Goal: Transaction & Acquisition: Book appointment/travel/reservation

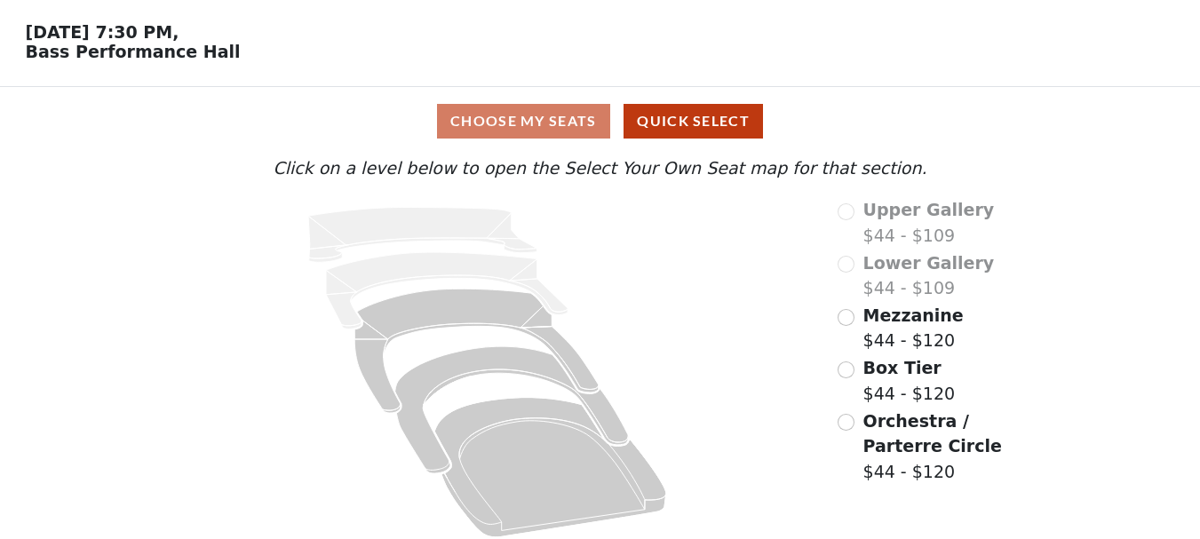
scroll to position [76, 0]
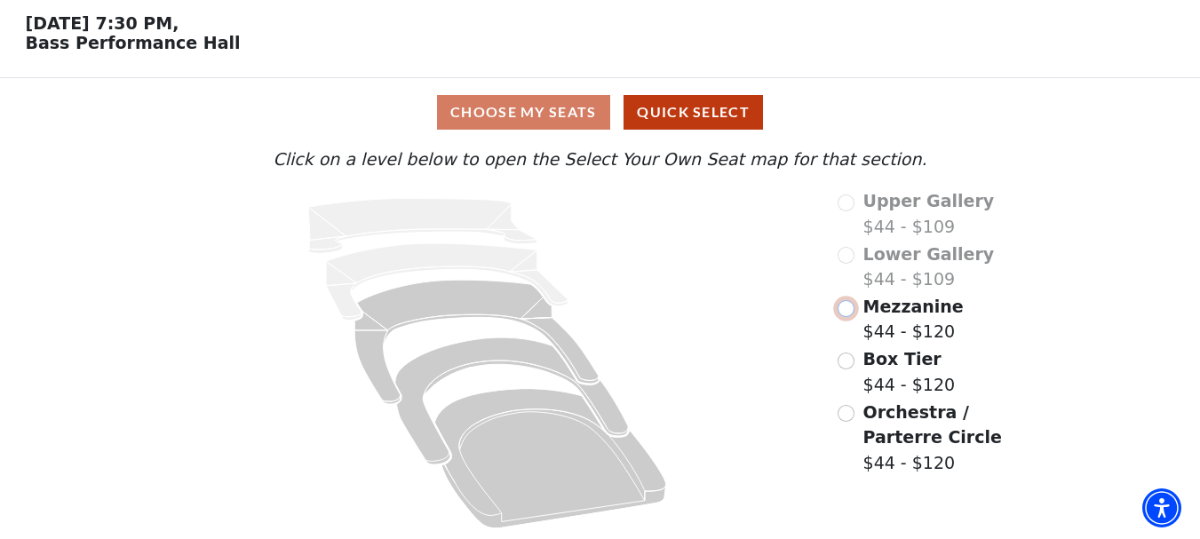
click at [846, 306] on input "Mezzanine$44 - $120\a" at bounding box center [846, 308] width 17 height 17
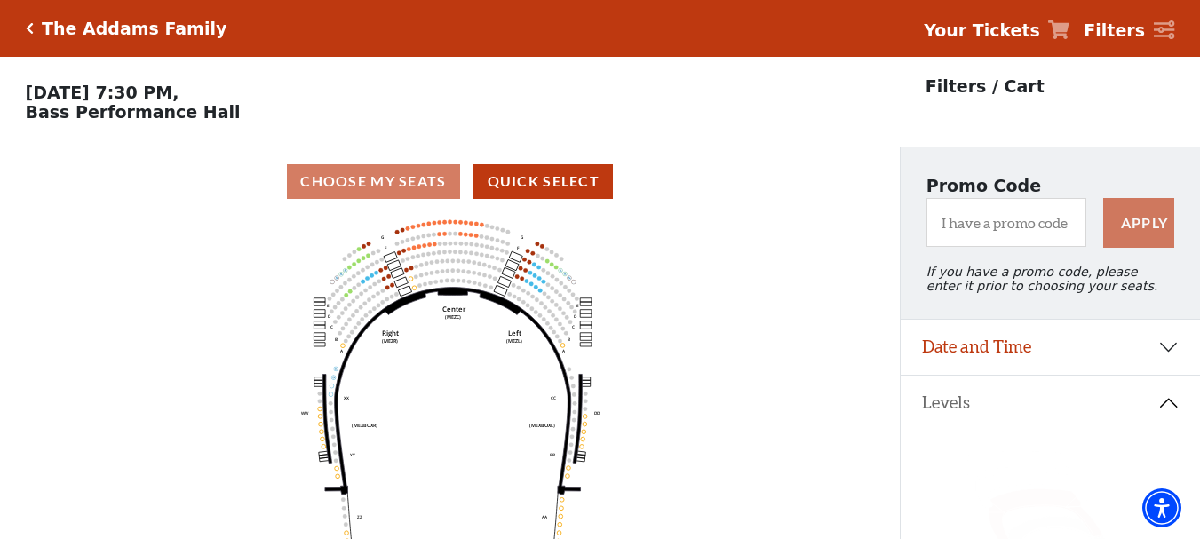
scroll to position [83, 0]
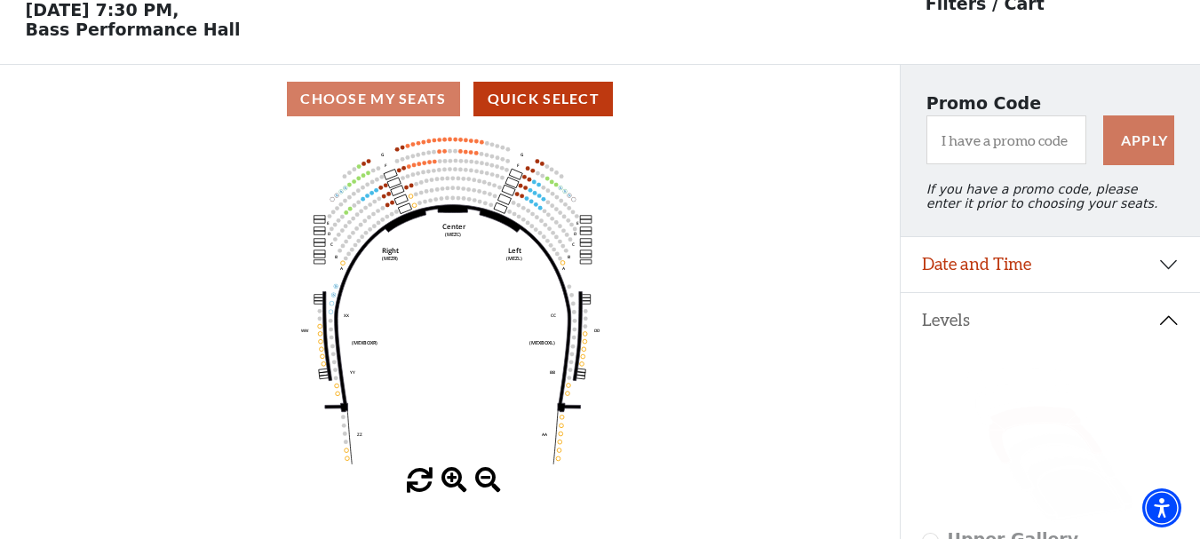
click at [3, 254] on div "Current Level Mezzanine Click on a level below to open the Select Your Own Seat…" at bounding box center [450, 313] width 900 height 361
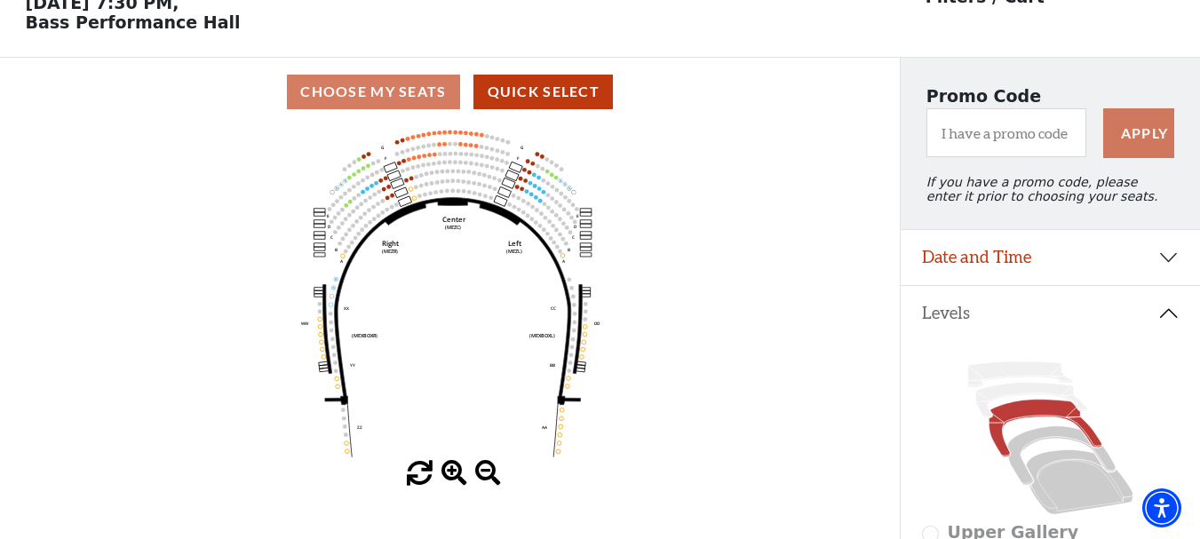
scroll to position [89, 0]
click at [448, 475] on span at bounding box center [454, 475] width 26 height 26
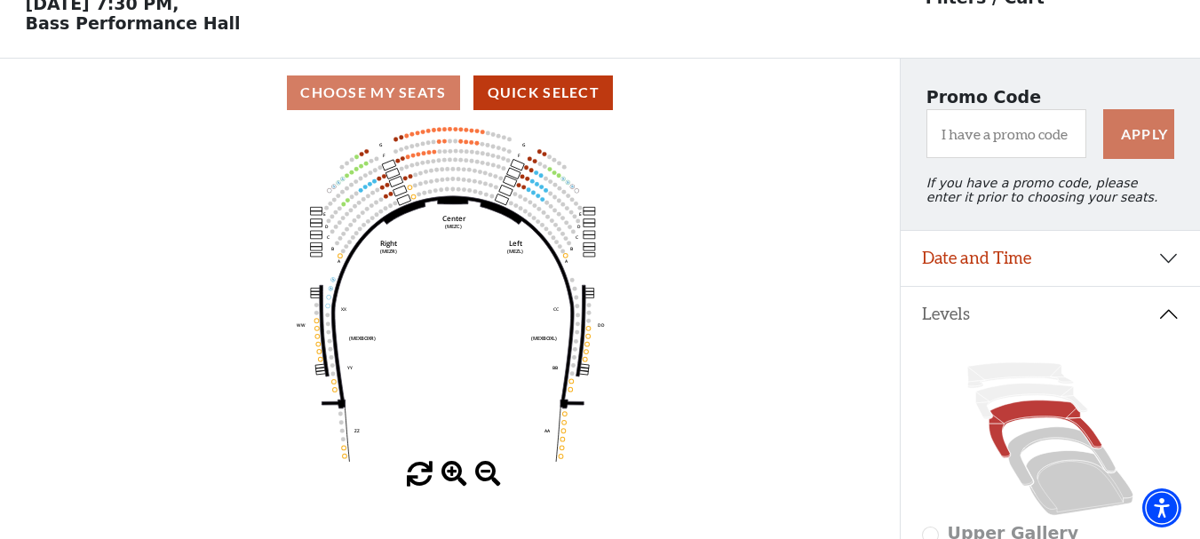
click at [449, 475] on span at bounding box center [454, 475] width 26 height 26
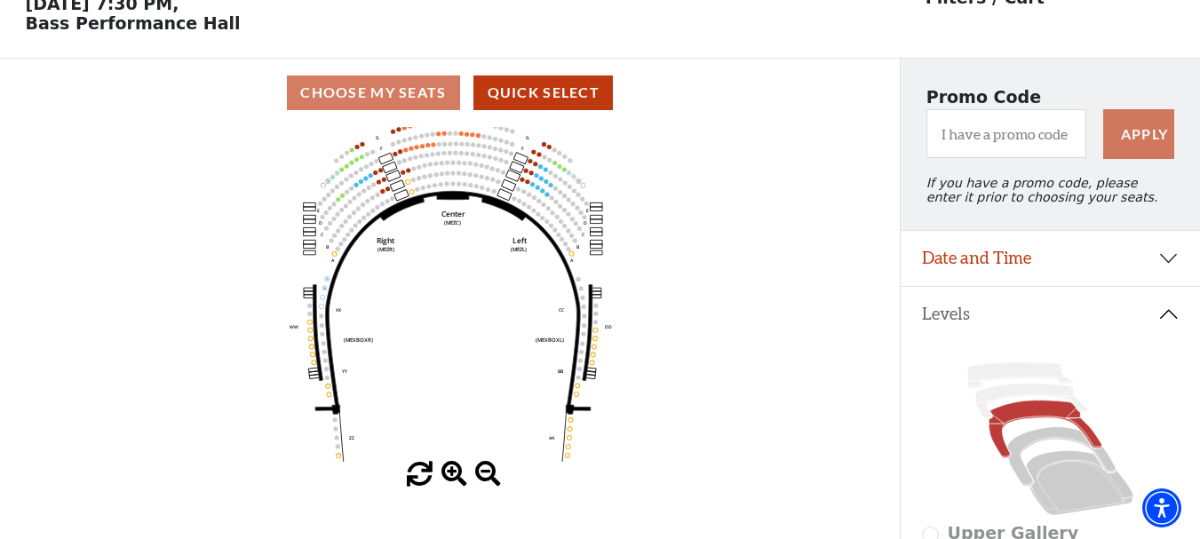
click at [449, 475] on span at bounding box center [454, 475] width 26 height 26
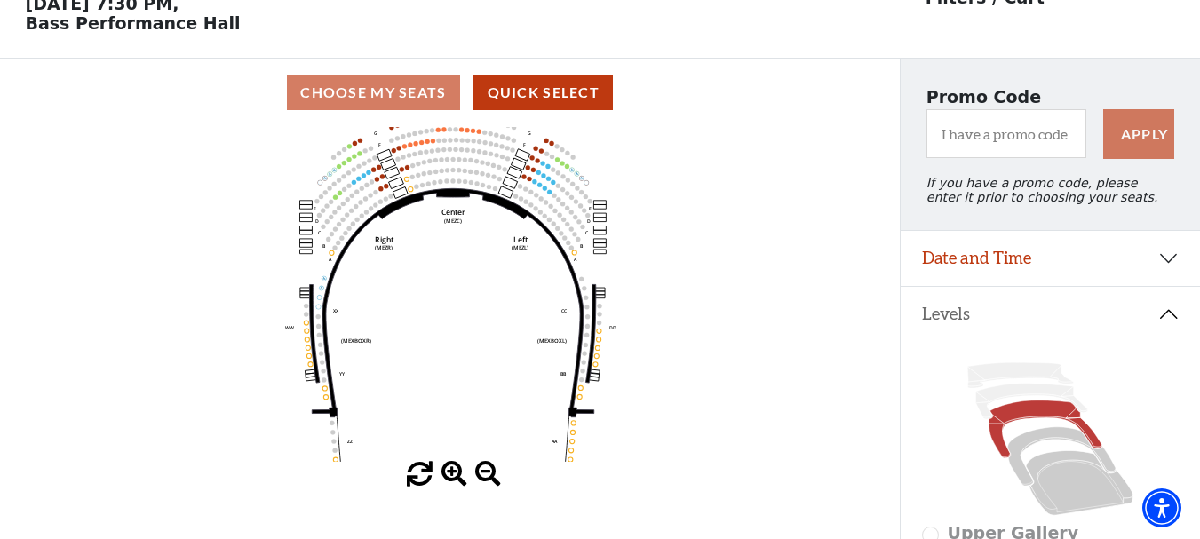
click at [450, 475] on span at bounding box center [454, 475] width 26 height 26
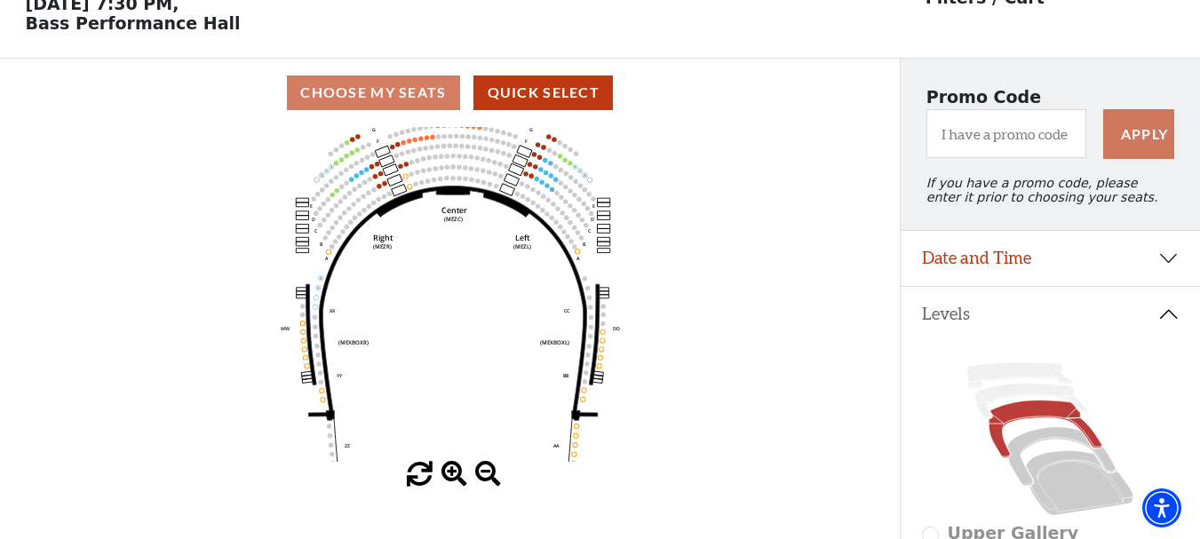
click at [451, 477] on span at bounding box center [454, 475] width 26 height 26
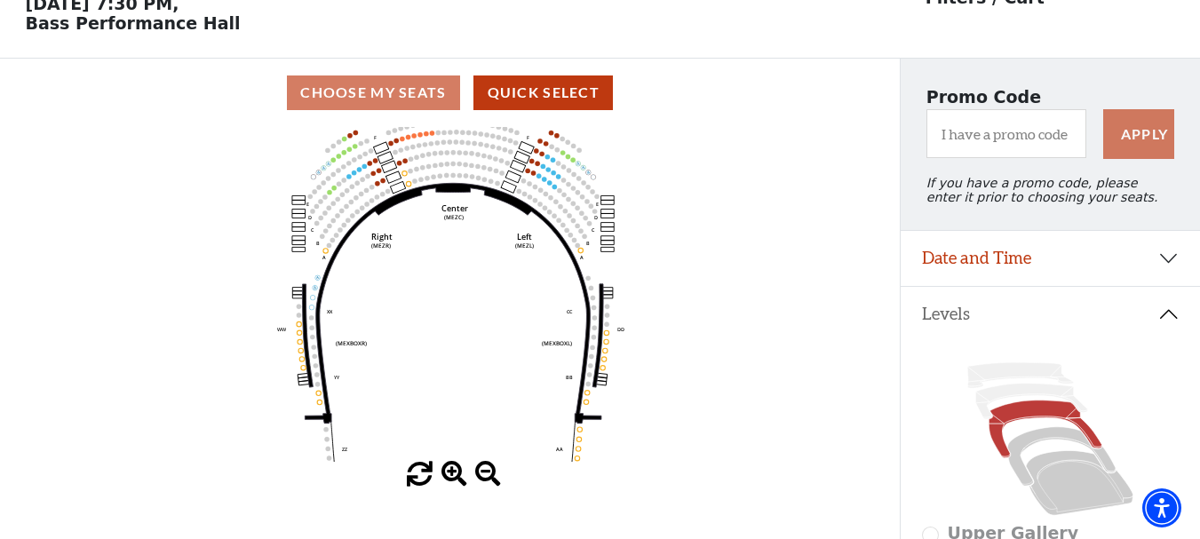
click at [451, 477] on span at bounding box center [454, 475] width 26 height 26
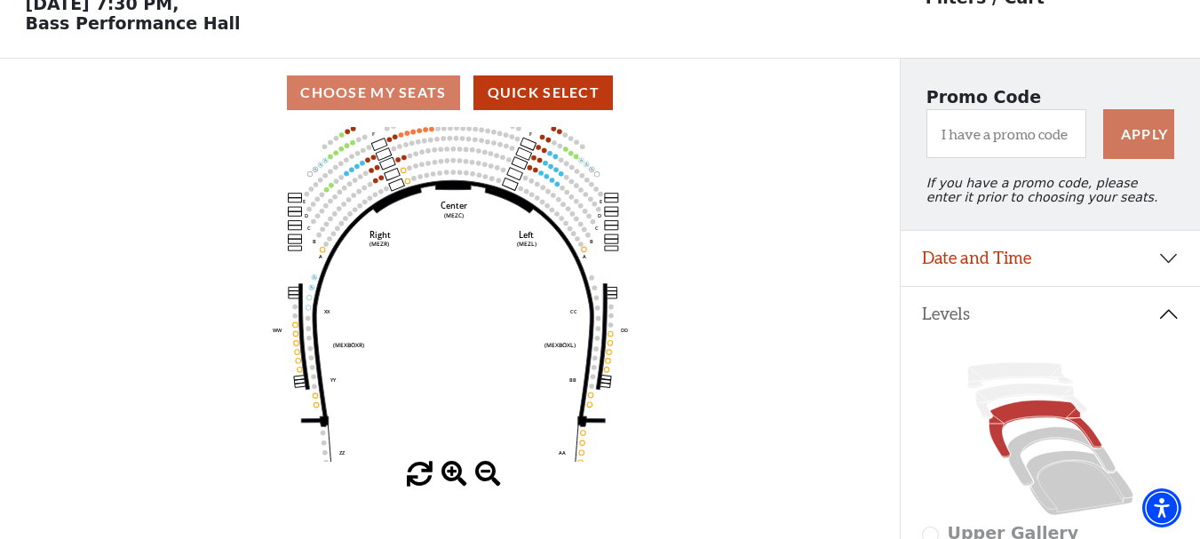
click at [451, 477] on span at bounding box center [454, 475] width 26 height 26
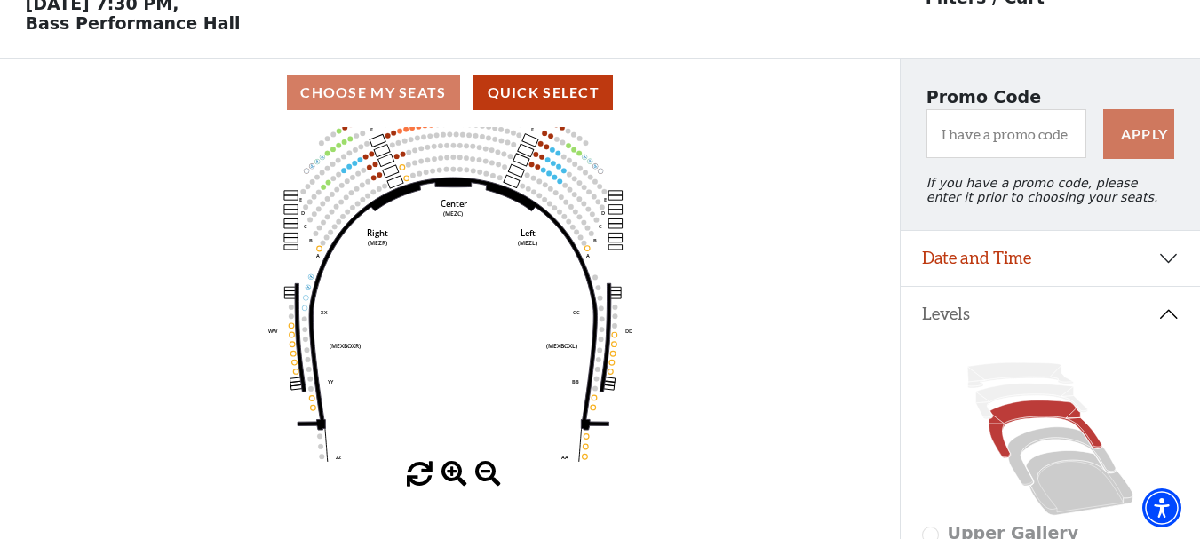
click at [451, 477] on span at bounding box center [454, 475] width 26 height 26
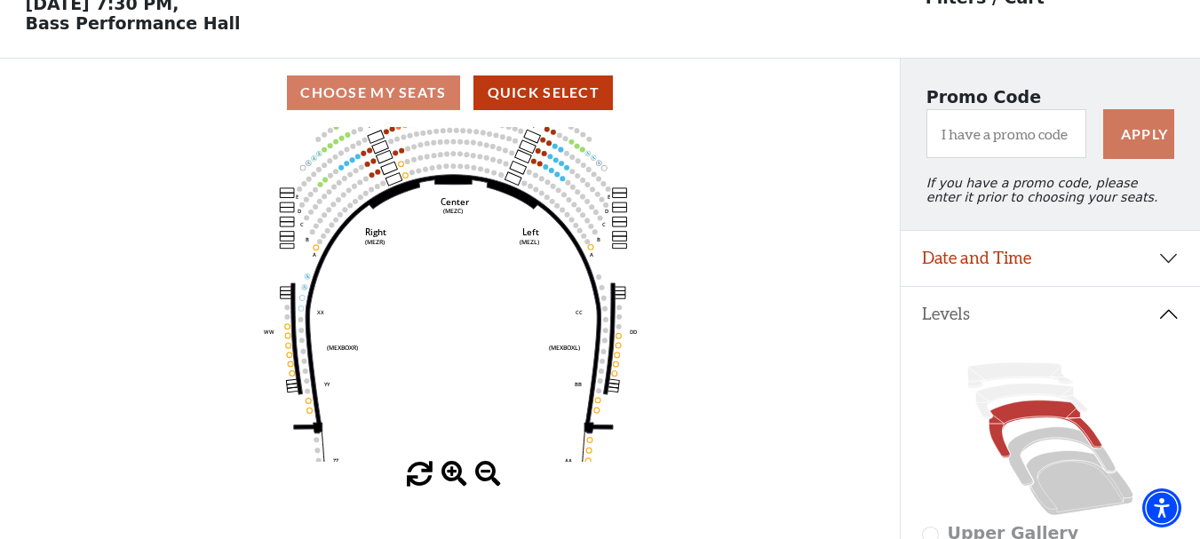
click at [451, 477] on span at bounding box center [454, 475] width 26 height 26
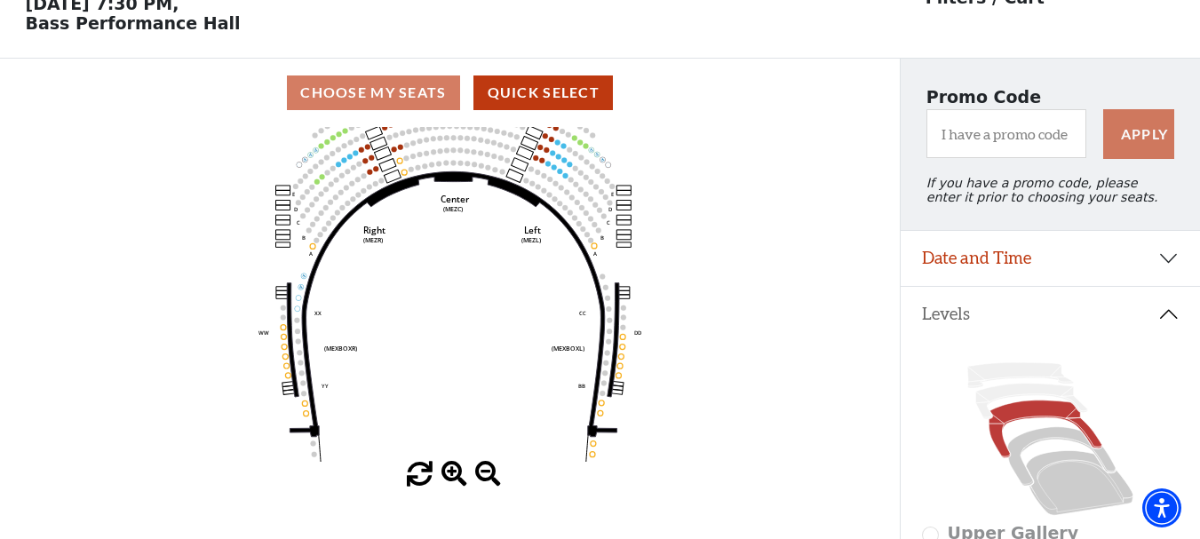
click at [451, 477] on span at bounding box center [454, 475] width 26 height 26
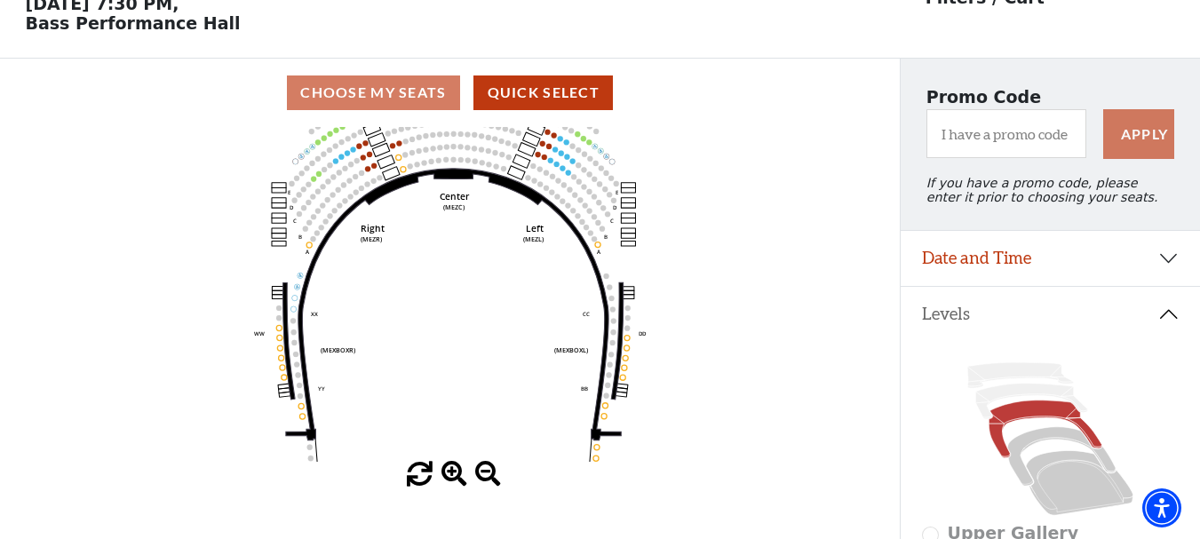
click at [451, 477] on span at bounding box center [454, 475] width 26 height 26
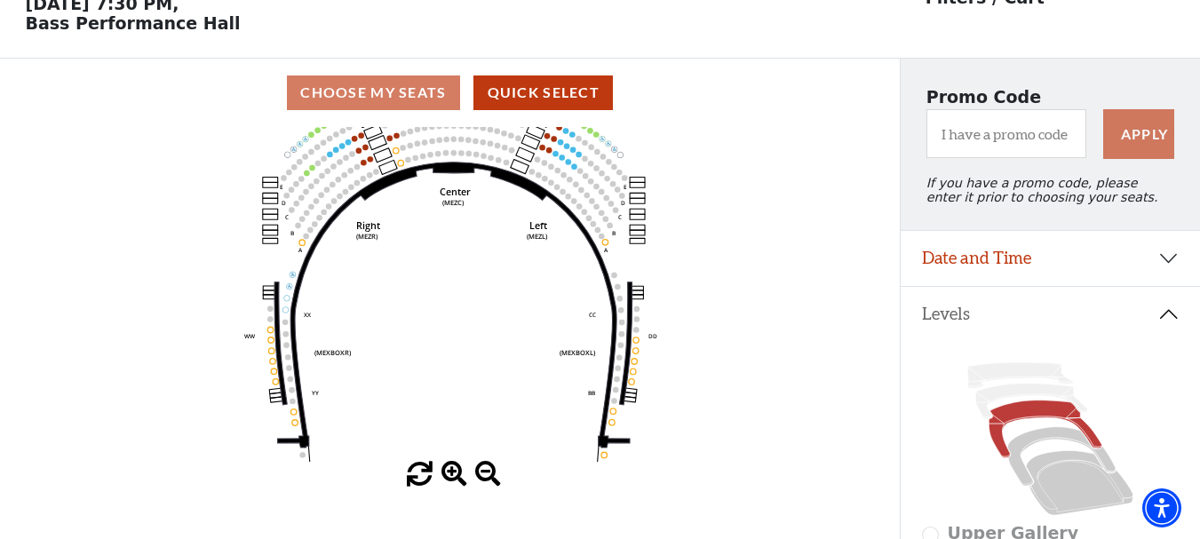
click at [451, 477] on span at bounding box center [454, 475] width 26 height 26
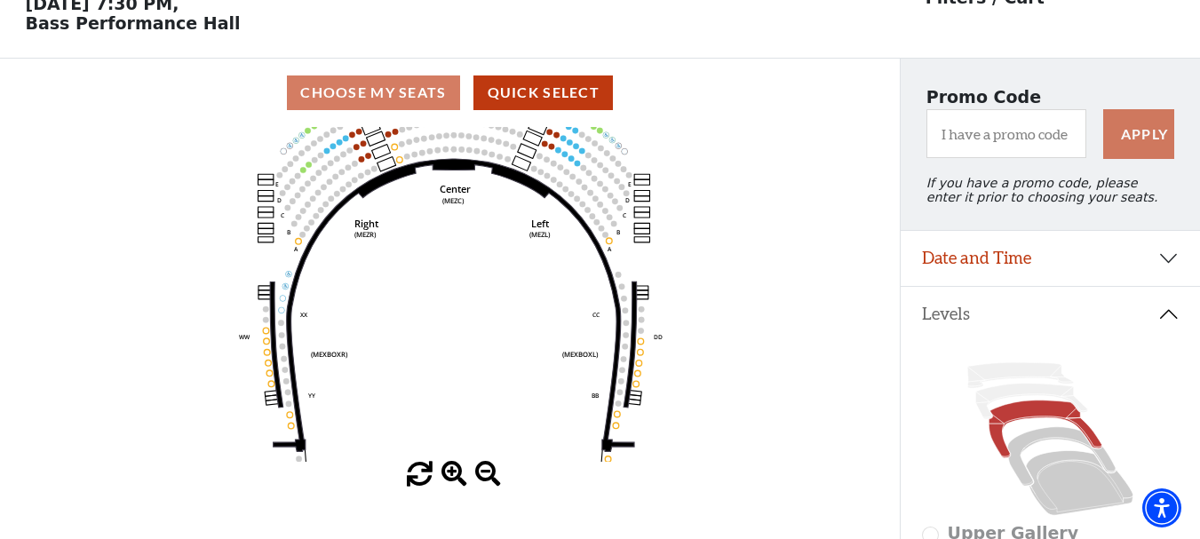
click at [451, 477] on span at bounding box center [454, 475] width 26 height 26
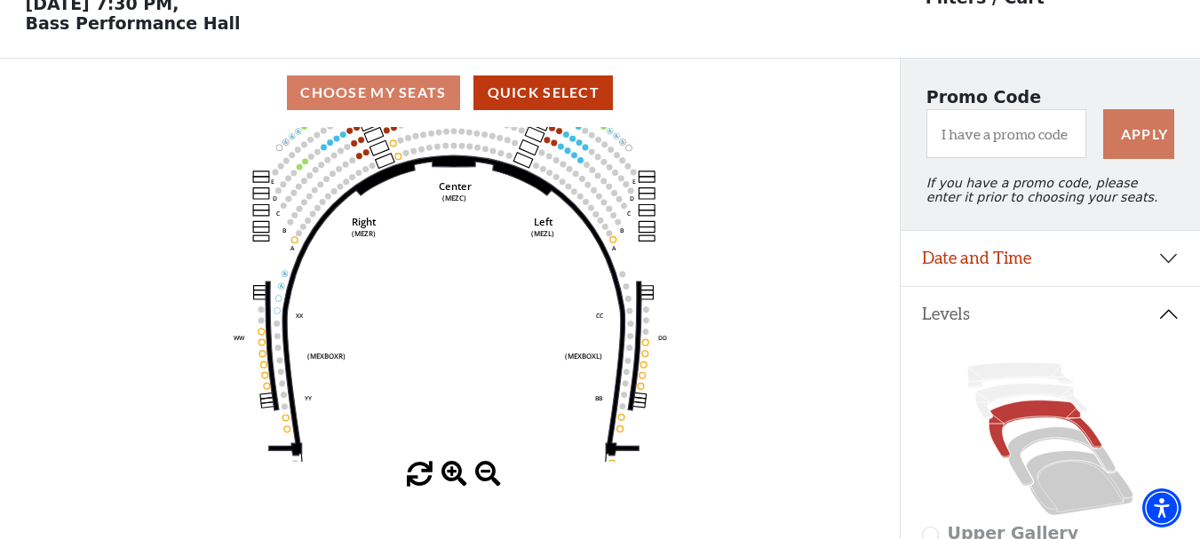
click at [451, 477] on span at bounding box center [454, 475] width 26 height 26
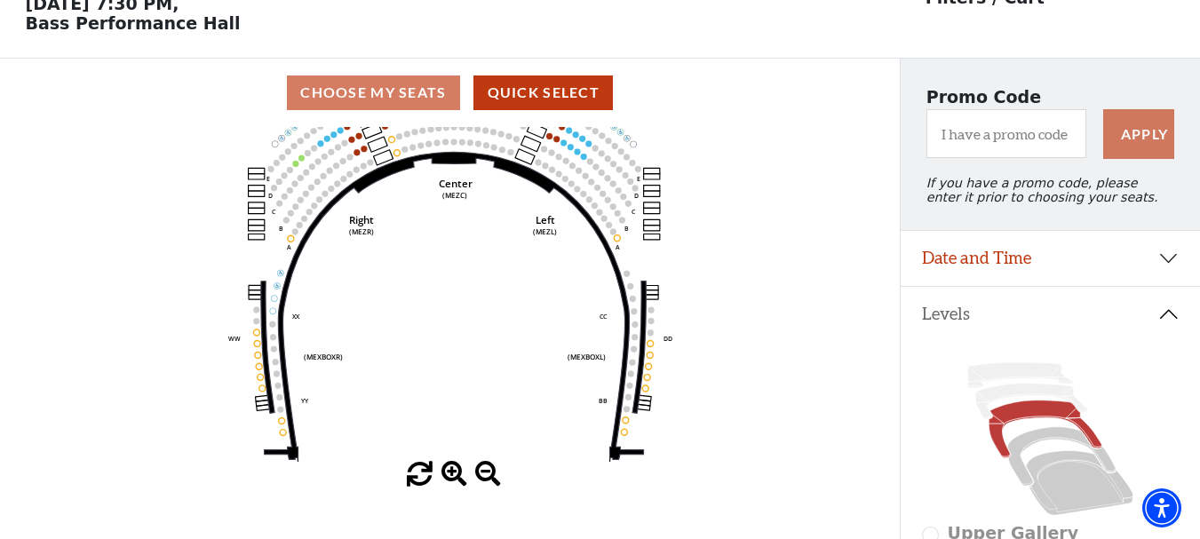
click at [451, 477] on span at bounding box center [454, 475] width 26 height 26
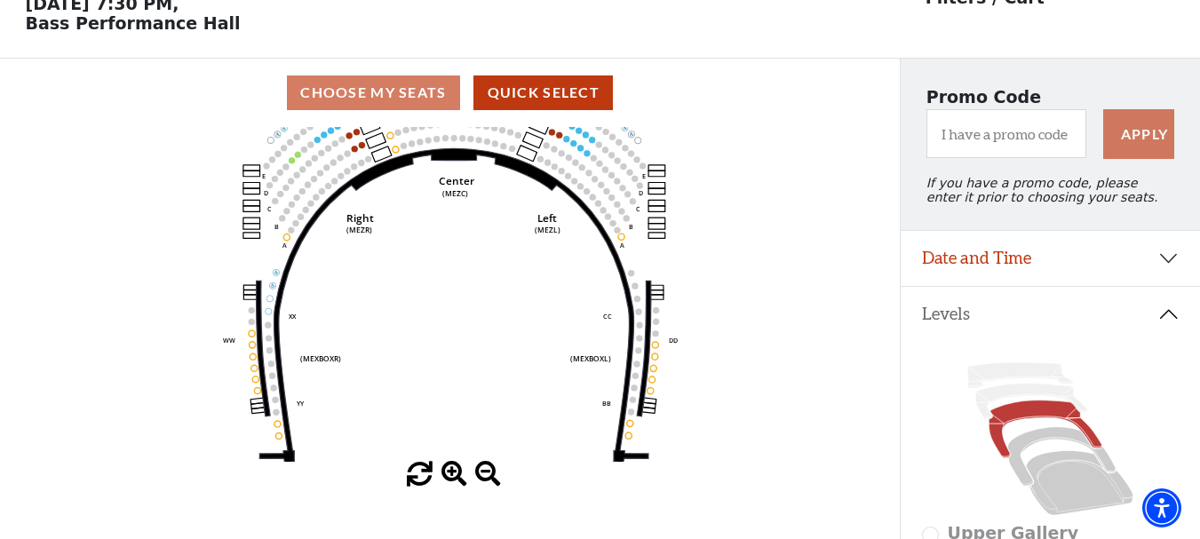
click at [451, 477] on span at bounding box center [454, 475] width 26 height 26
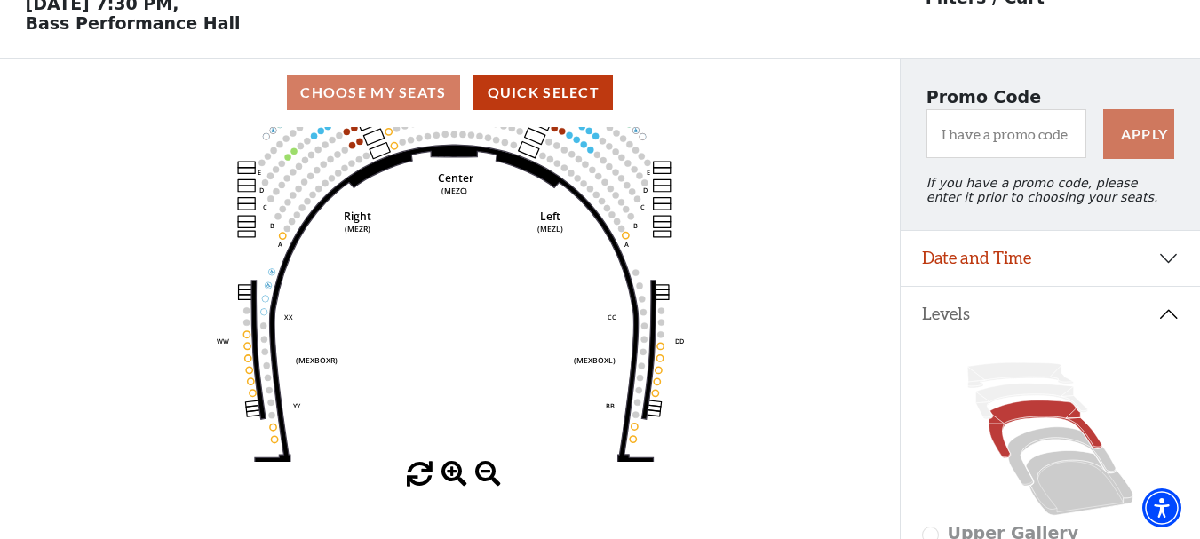
click at [451, 477] on span at bounding box center [454, 475] width 26 height 26
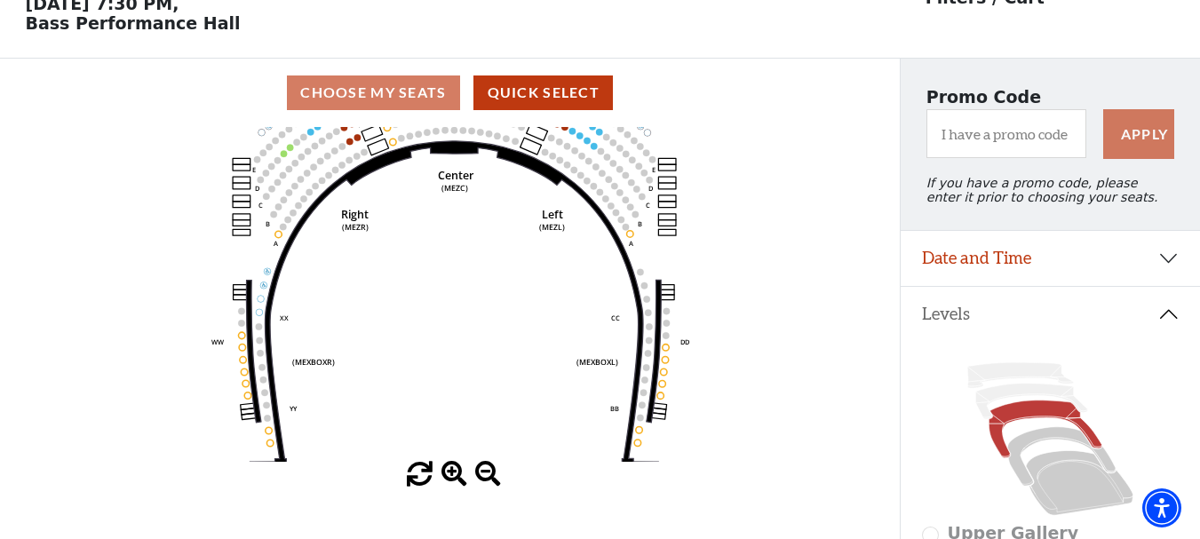
click at [451, 477] on span at bounding box center [454, 475] width 26 height 26
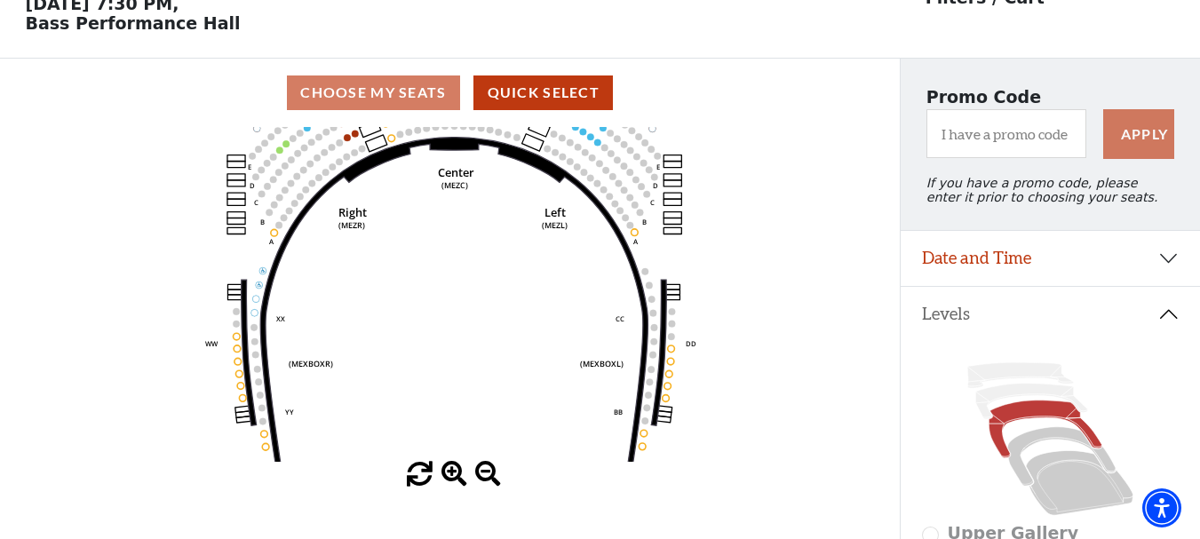
click at [451, 477] on span at bounding box center [454, 475] width 26 height 26
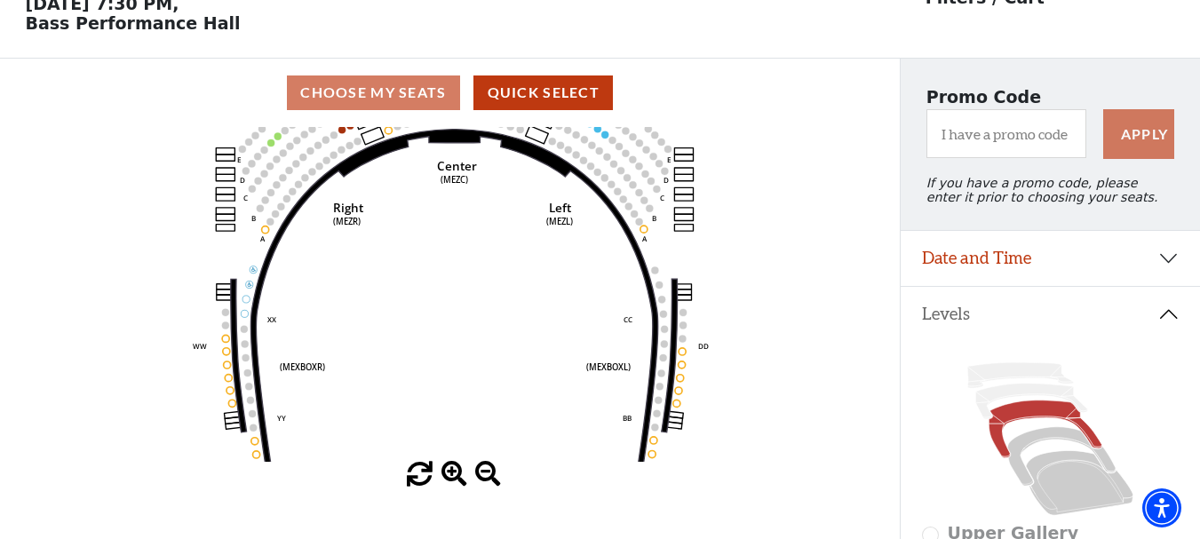
click at [451, 477] on span at bounding box center [454, 475] width 26 height 26
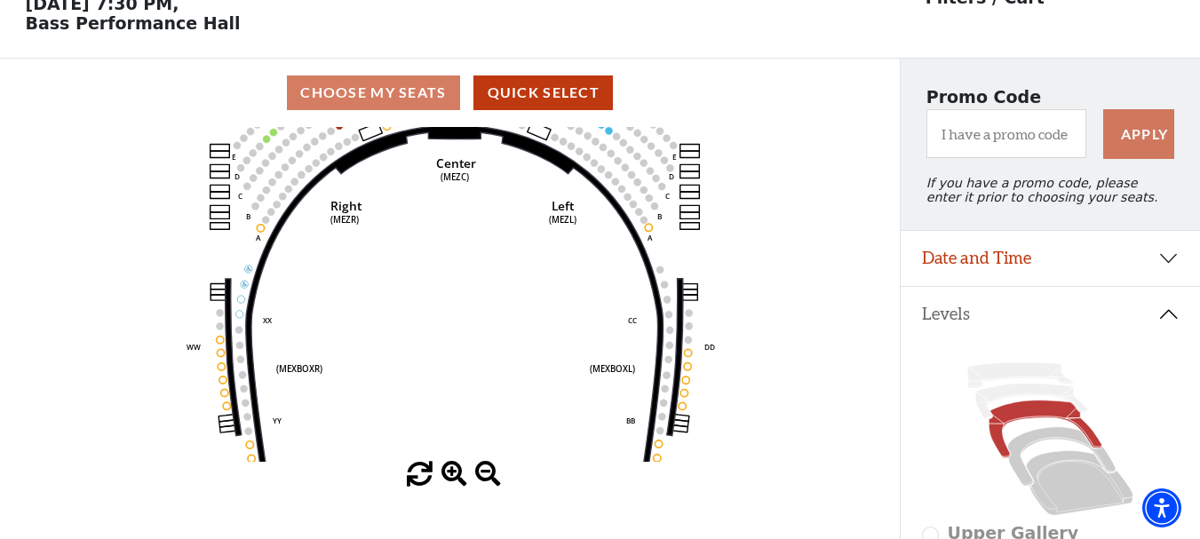
click at [451, 477] on span at bounding box center [454, 475] width 26 height 26
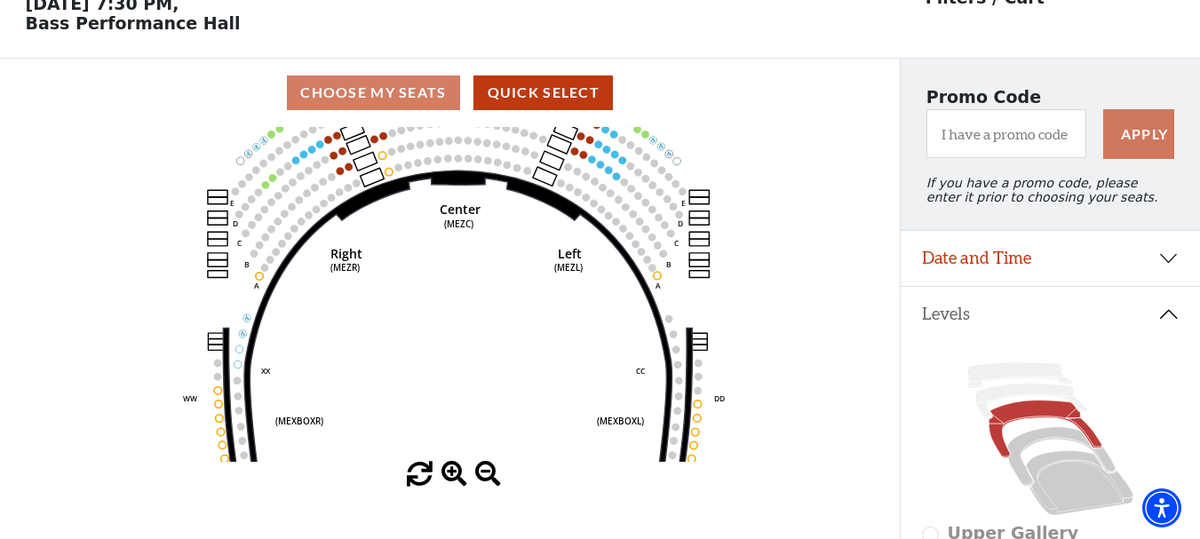
drag, startPoint x: 505, startPoint y: 378, endPoint x: 531, endPoint y: 540, distance: 163.7
click at [531, 450] on html "Skip to main content Enable accessibility for low vision Open the accessibility…" at bounding box center [600, 180] width 1200 height 539
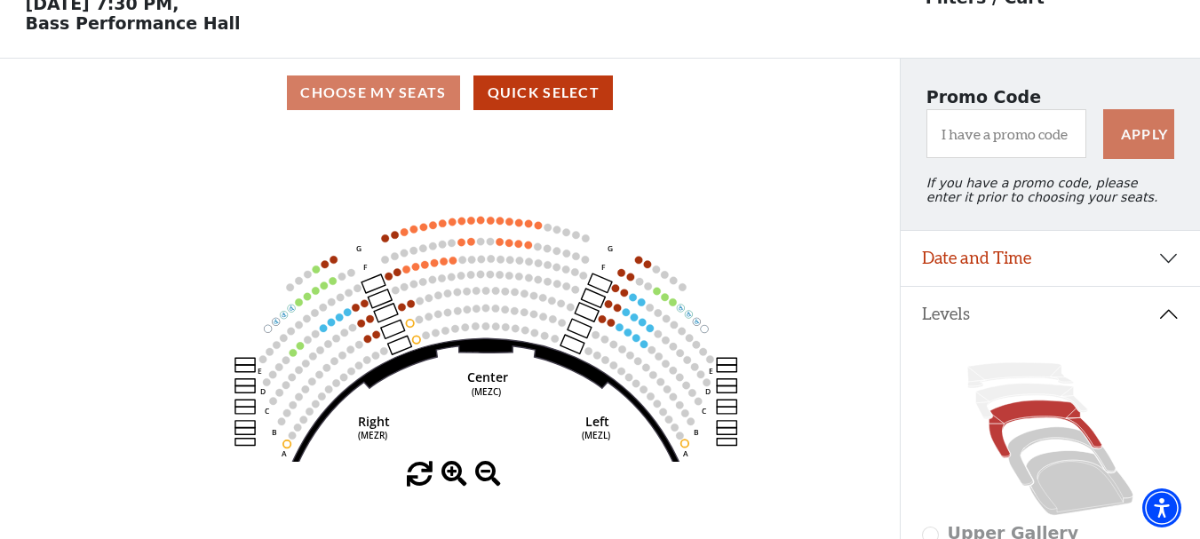
click at [503, 433] on icon "Center (MEZC) Right (MEZR) Left (MEZL) (MEXBOXR) (MEXBOXL) XX WW CC DD YY BB ZZ…" at bounding box center [450, 294] width 810 height 335
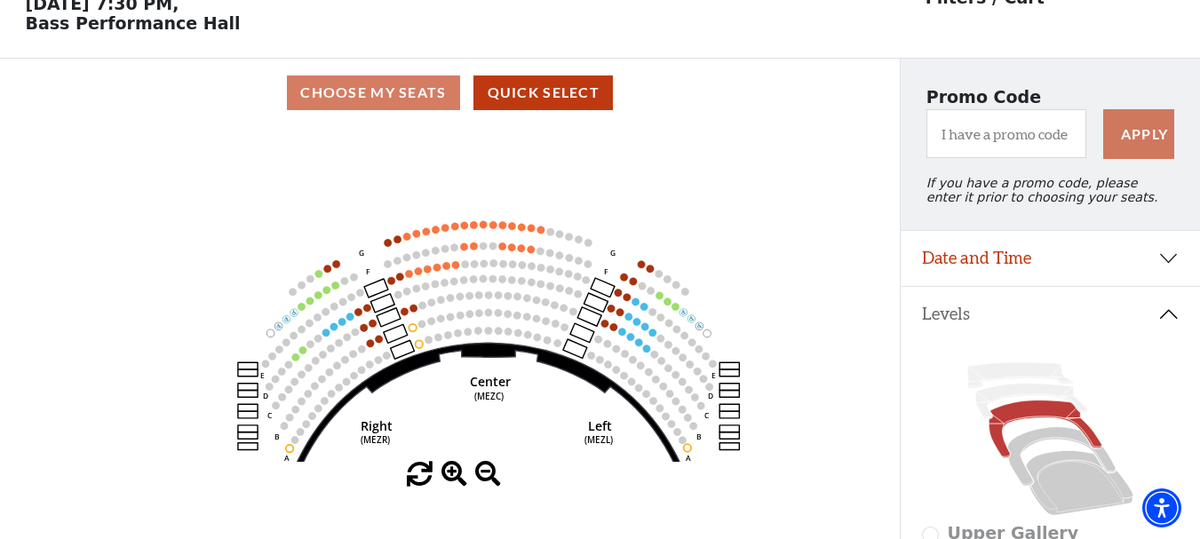
drag, startPoint x: 503, startPoint y: 433, endPoint x: 527, endPoint y: 480, distance: 53.6
click at [527, 480] on div "Current Level Mezzanine Click on a level below to open the Select Your Own Seat…" at bounding box center [450, 307] width 900 height 361
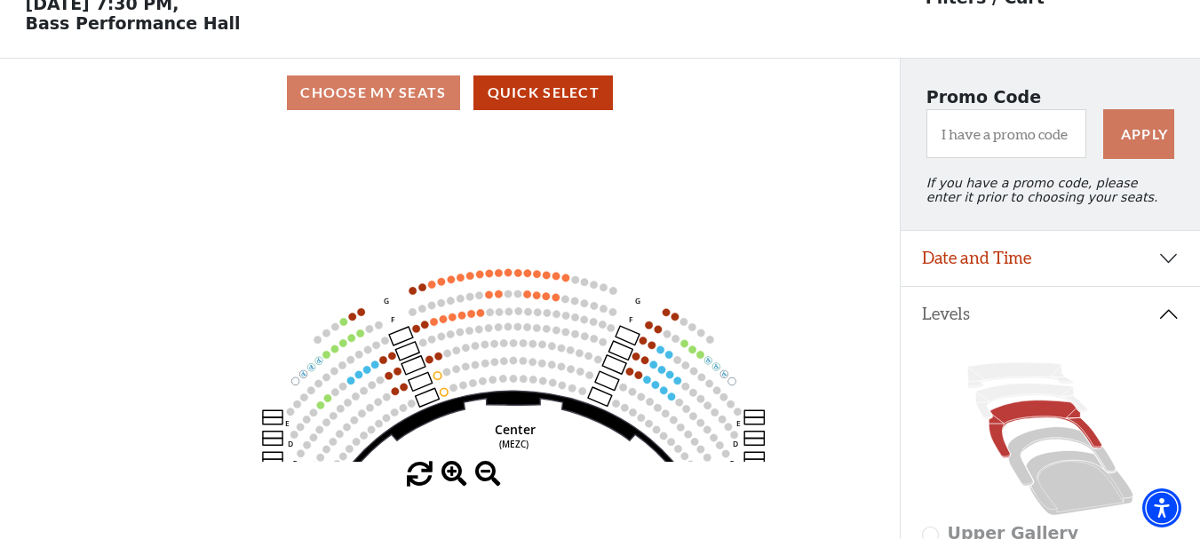
click at [449, 477] on span at bounding box center [454, 475] width 26 height 26
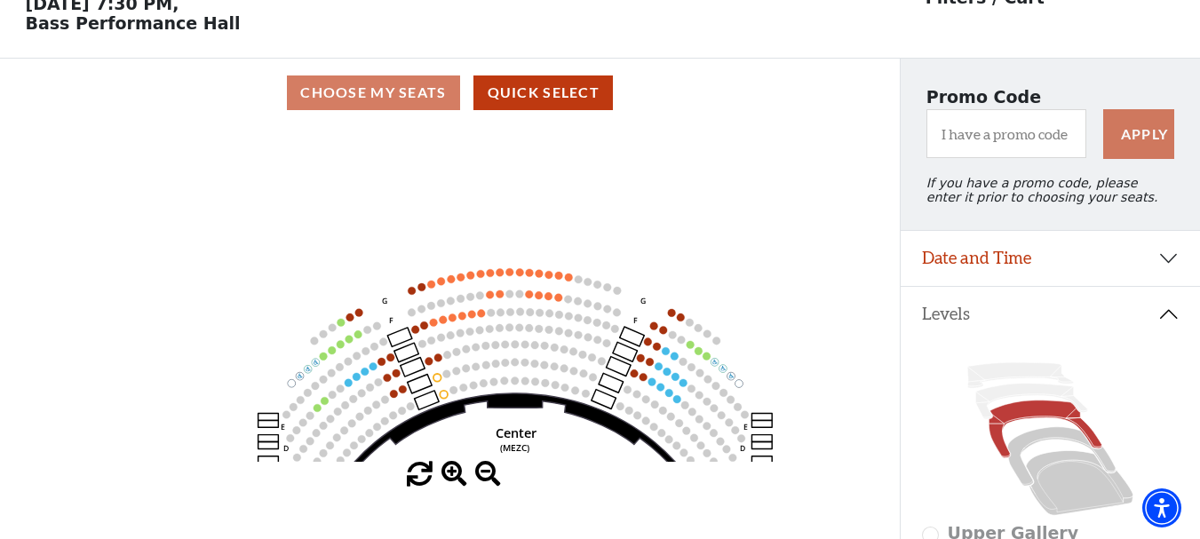
click at [449, 477] on span at bounding box center [454, 475] width 26 height 26
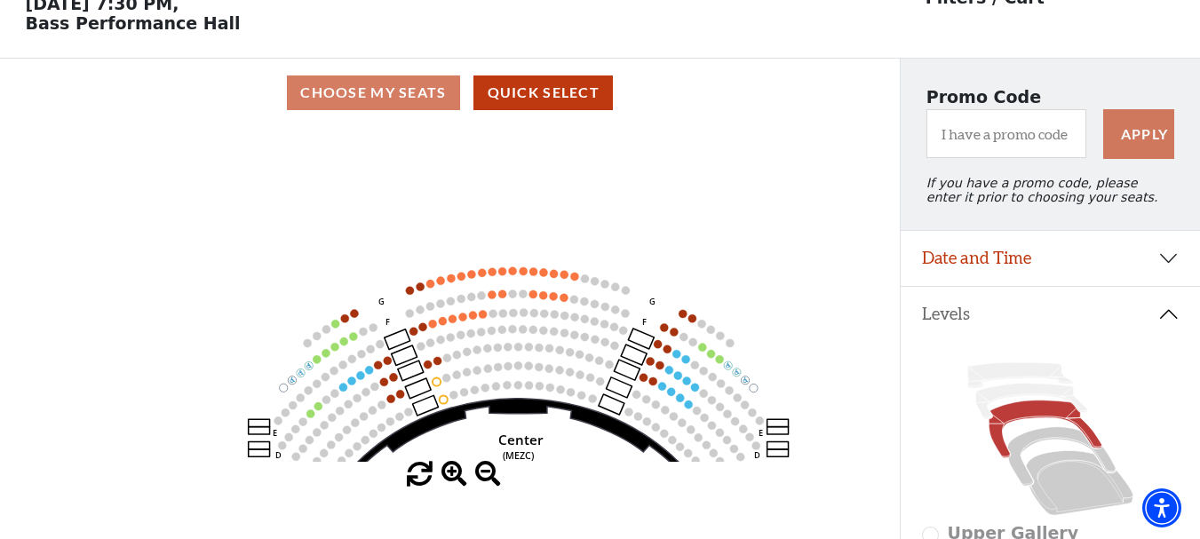
click at [449, 477] on span at bounding box center [454, 475] width 26 height 26
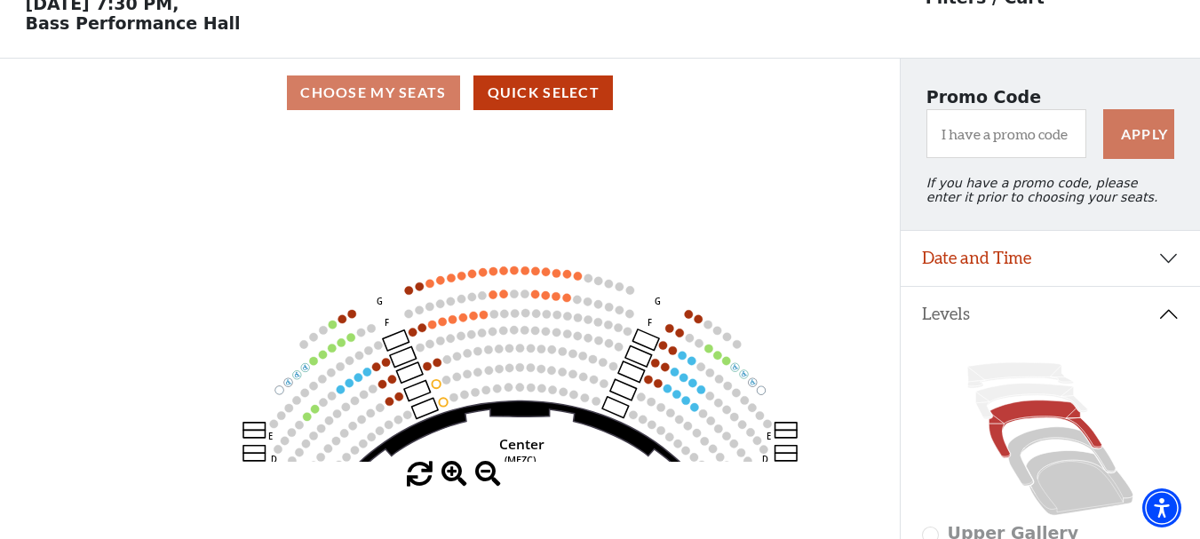
click at [449, 477] on span at bounding box center [454, 475] width 26 height 26
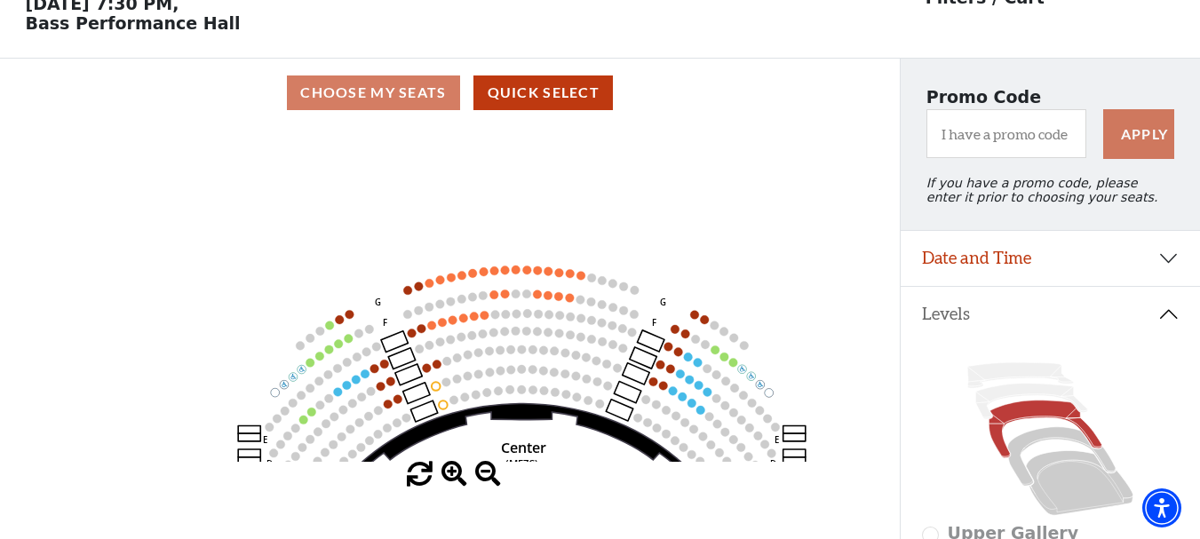
click at [449, 477] on span at bounding box center [454, 475] width 26 height 26
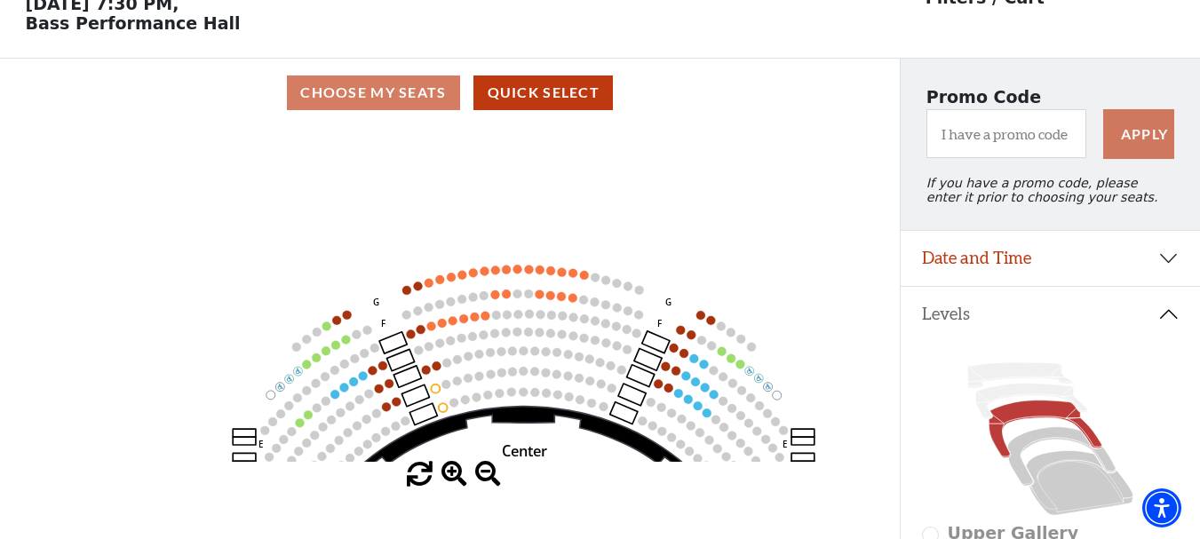
click at [449, 477] on span at bounding box center [454, 475] width 26 height 26
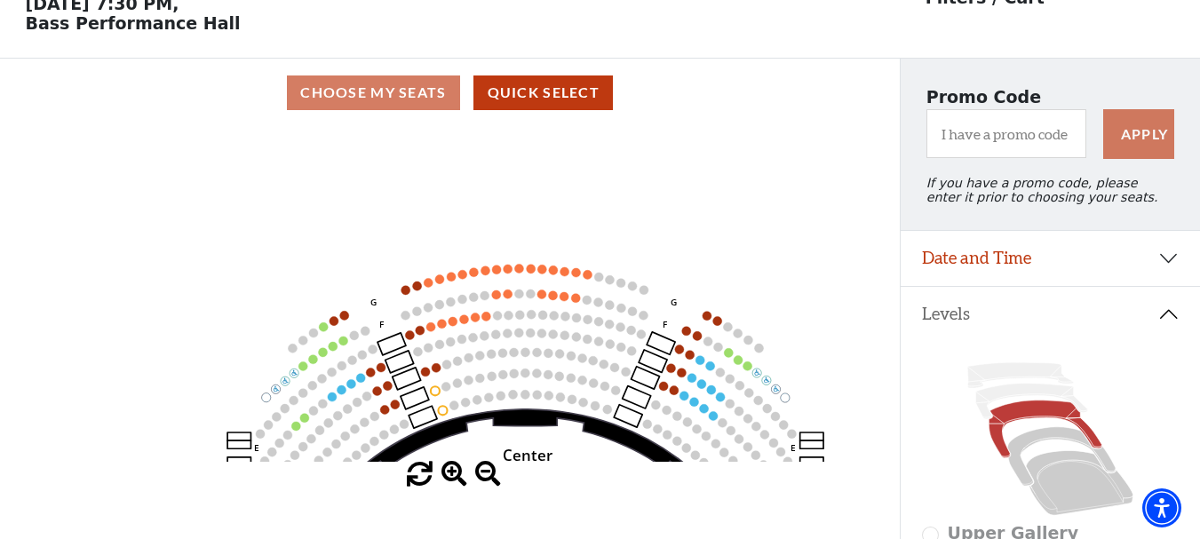
click at [449, 477] on span at bounding box center [454, 475] width 26 height 26
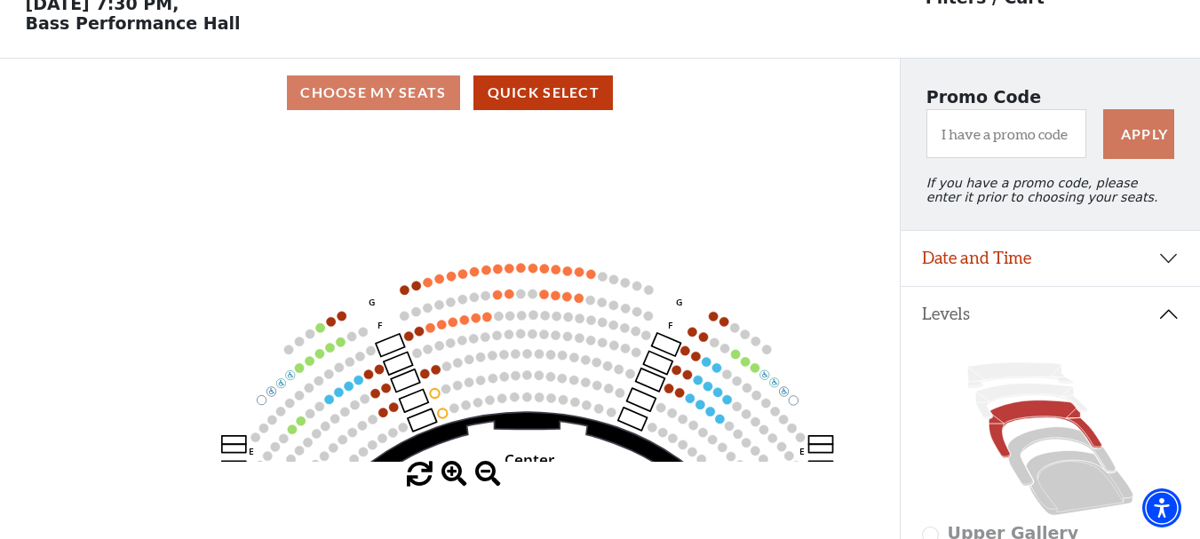
click at [449, 477] on span at bounding box center [454, 475] width 26 height 26
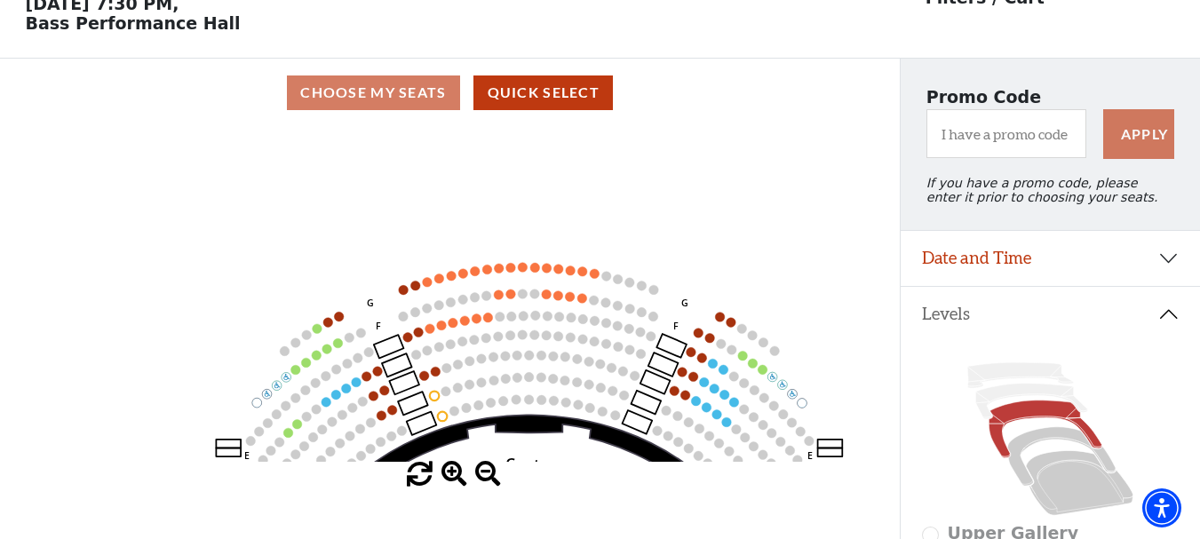
click at [449, 477] on span at bounding box center [454, 475] width 26 height 26
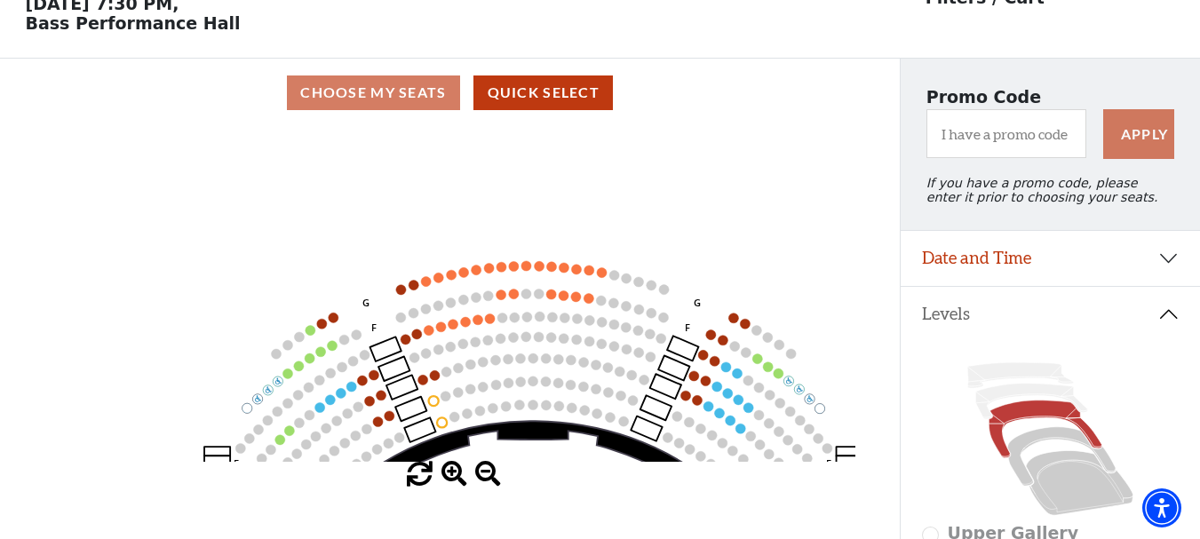
click at [449, 477] on span at bounding box center [454, 475] width 26 height 26
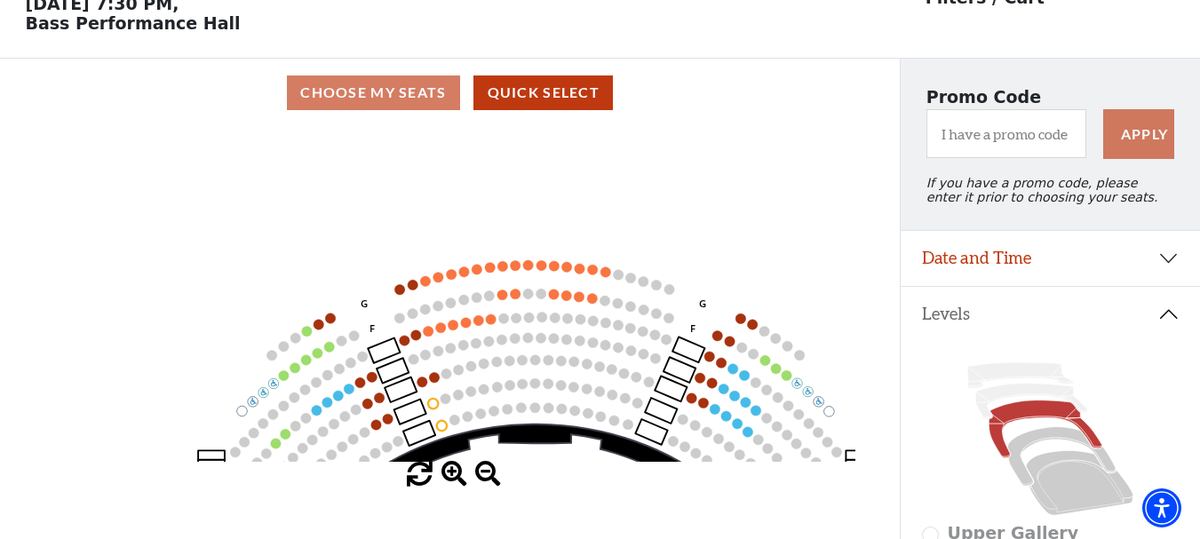
click at [449, 477] on span at bounding box center [454, 475] width 26 height 26
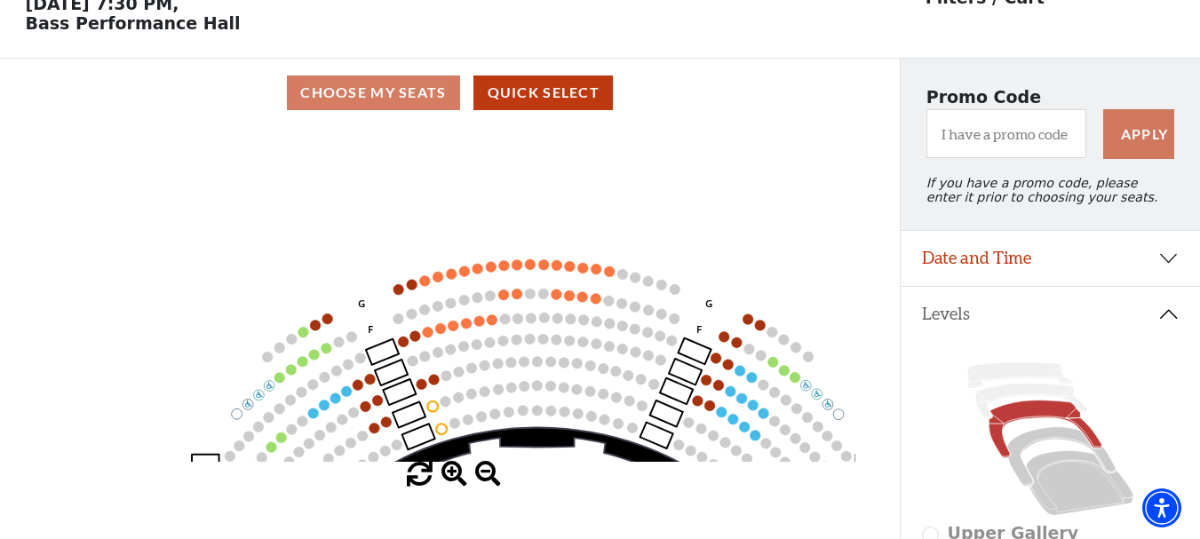
click at [449, 477] on span at bounding box center [454, 475] width 26 height 26
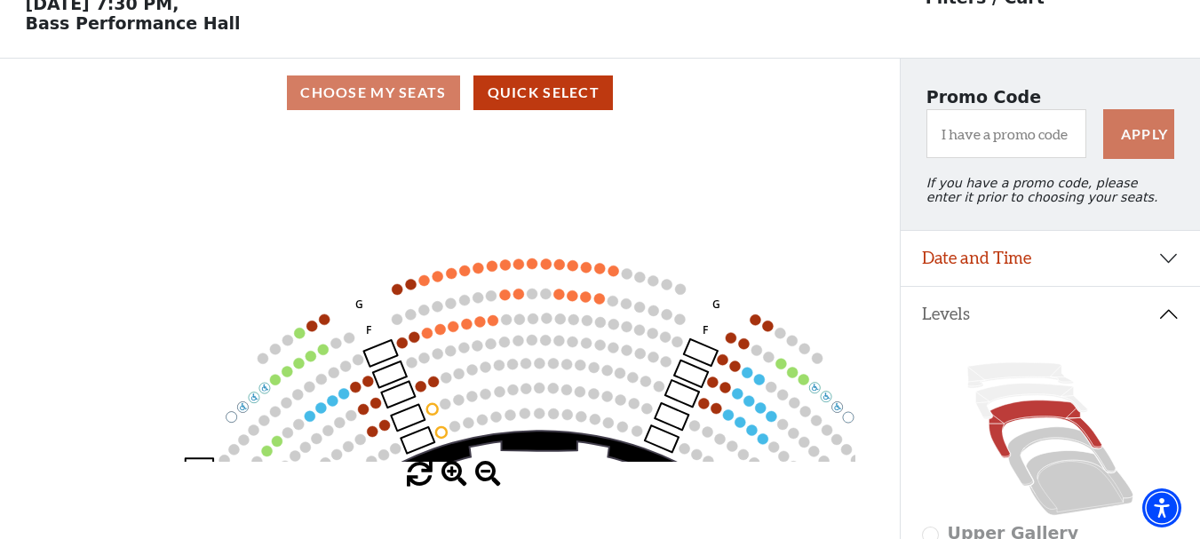
click at [449, 477] on span at bounding box center [454, 475] width 26 height 26
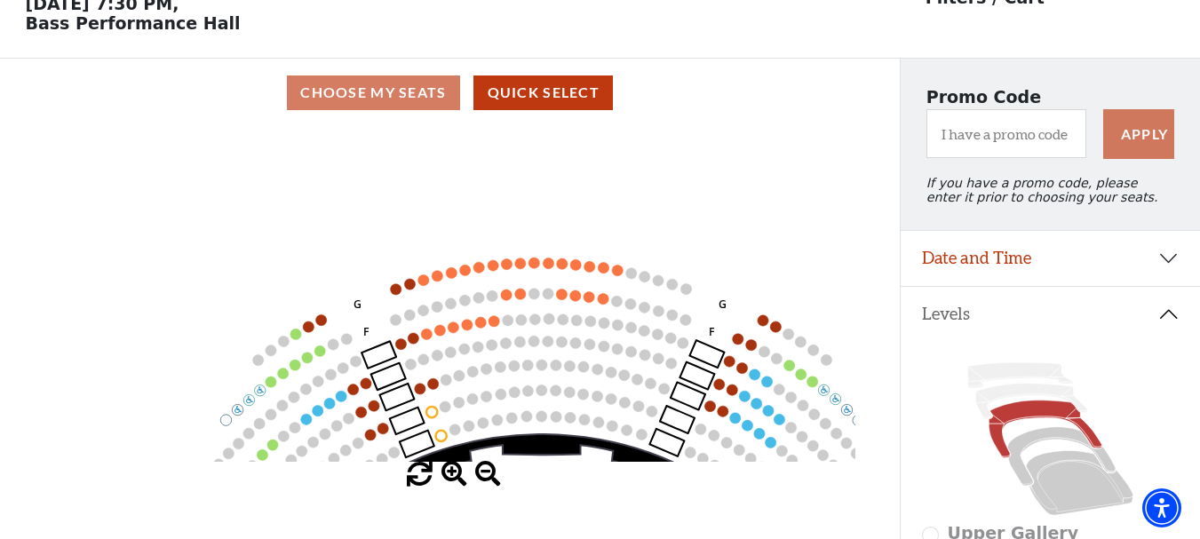
click at [449, 477] on span at bounding box center [454, 475] width 26 height 26
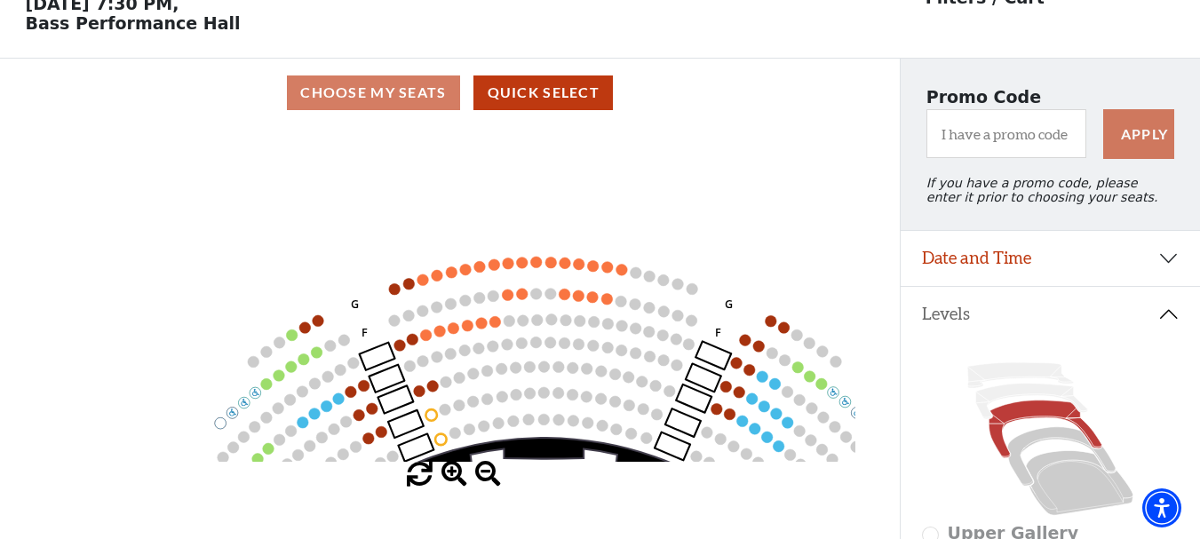
click at [449, 477] on span at bounding box center [454, 475] width 26 height 26
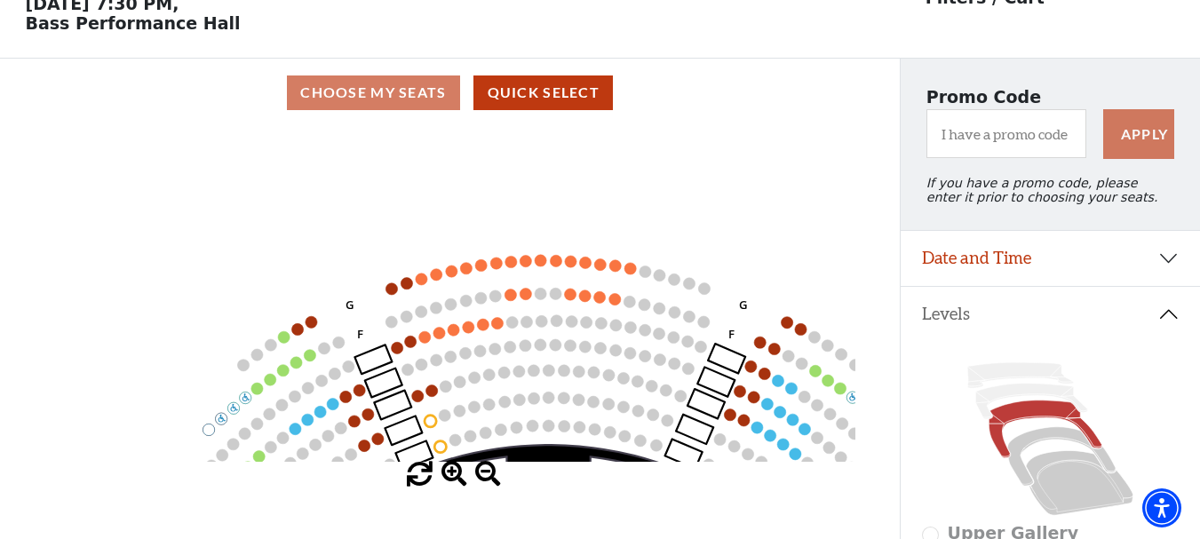
click at [449, 477] on span at bounding box center [454, 475] width 26 height 26
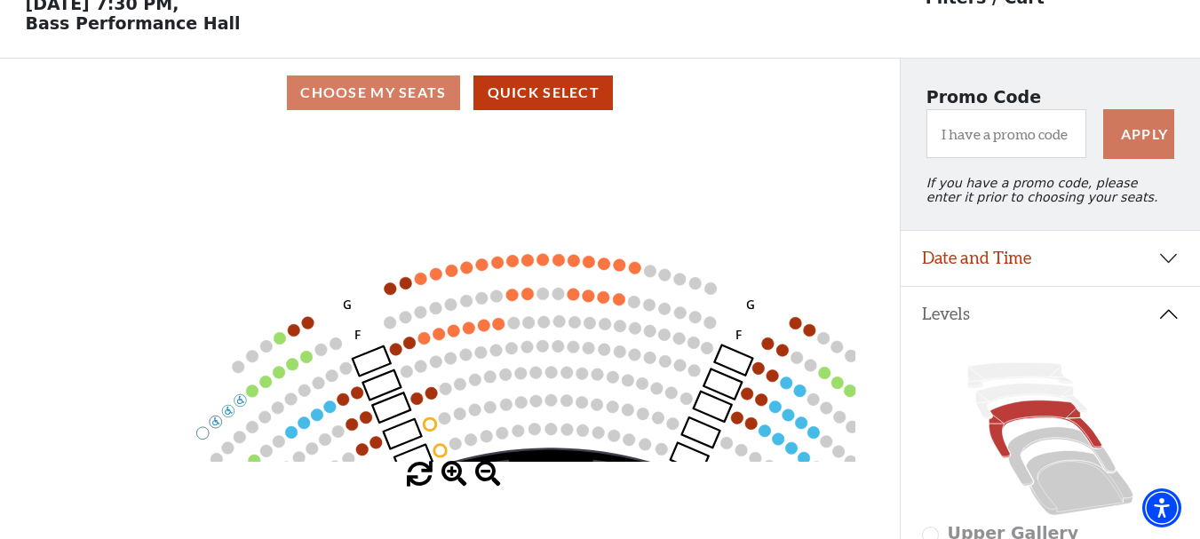
drag, startPoint x: 528, startPoint y: 426, endPoint x: 496, endPoint y: 420, distance: 32.6
click at [496, 420] on icon "Center (MEZC) Right (MEZR) Left (MEZL) (MEXBOXR) (MEXBOXL) XX WW CC DD YY BB ZZ…" at bounding box center [450, 294] width 810 height 335
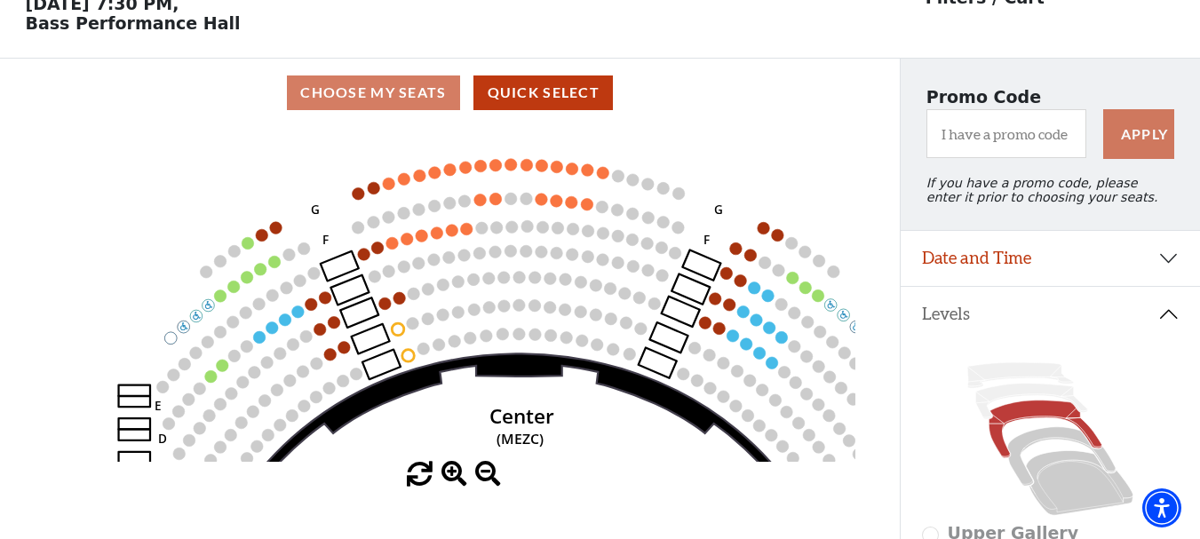
drag, startPoint x: 444, startPoint y: 409, endPoint x: 444, endPoint y: 307, distance: 102.1
click at [444, 308] on circle at bounding box center [442, 314] width 12 height 12
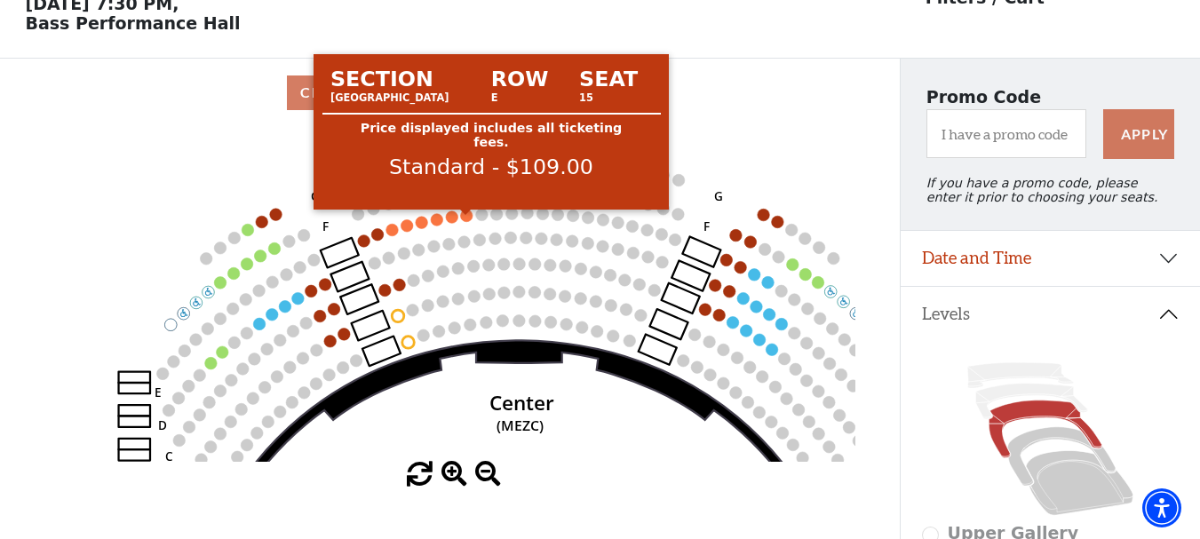
click at [467, 219] on circle at bounding box center [466, 216] width 12 height 12
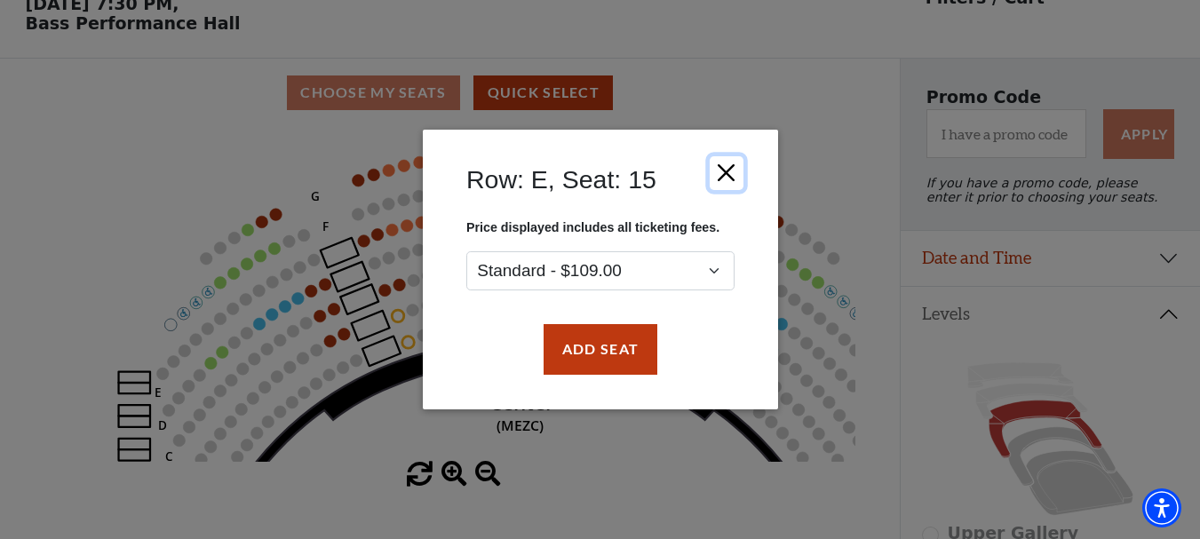
click at [725, 168] on button "Close" at bounding box center [726, 173] width 34 height 34
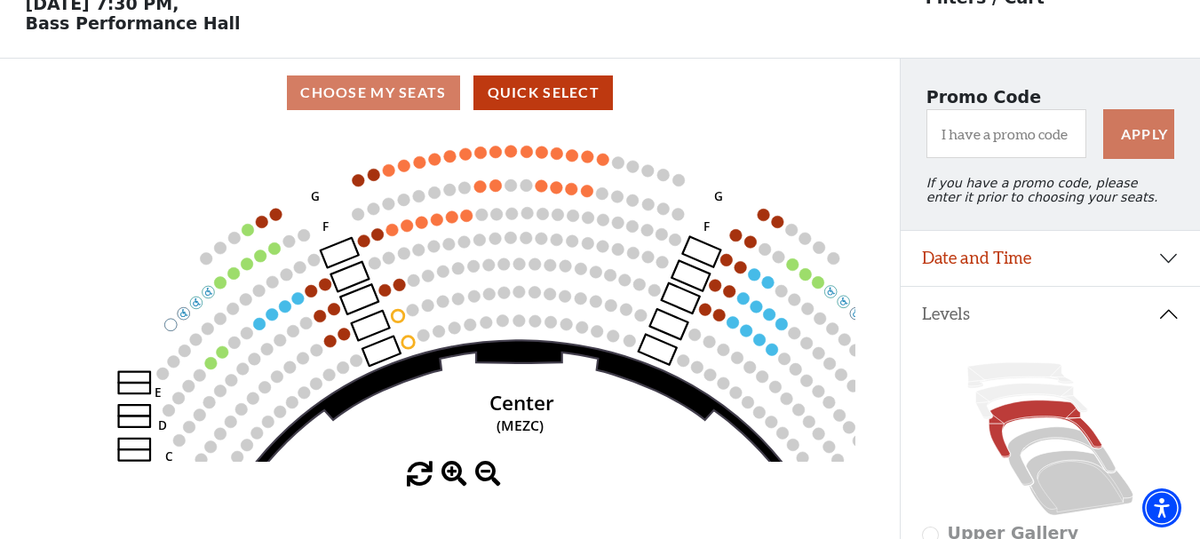
click at [20, 306] on div "Current Level Mezzanine Click on a level below to open the Select Your Own Seat…" at bounding box center [450, 307] width 900 height 361
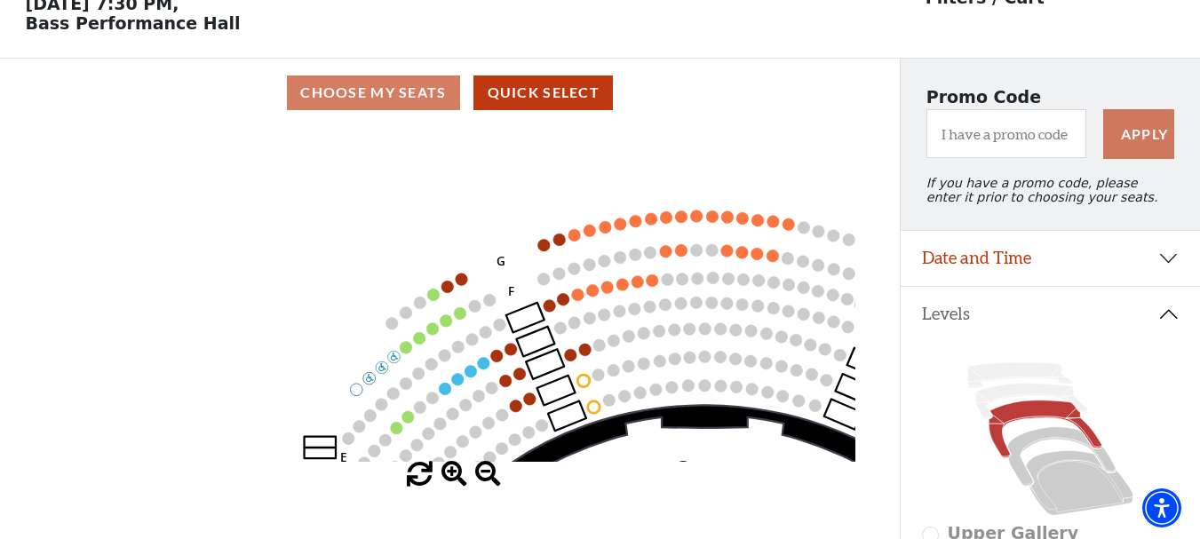
drag, startPoint x: 565, startPoint y: 307, endPoint x: 752, endPoint y: 373, distance: 198.6
click at [752, 368] on circle at bounding box center [750, 361] width 12 height 12
